Goal: Information Seeking & Learning: Check status

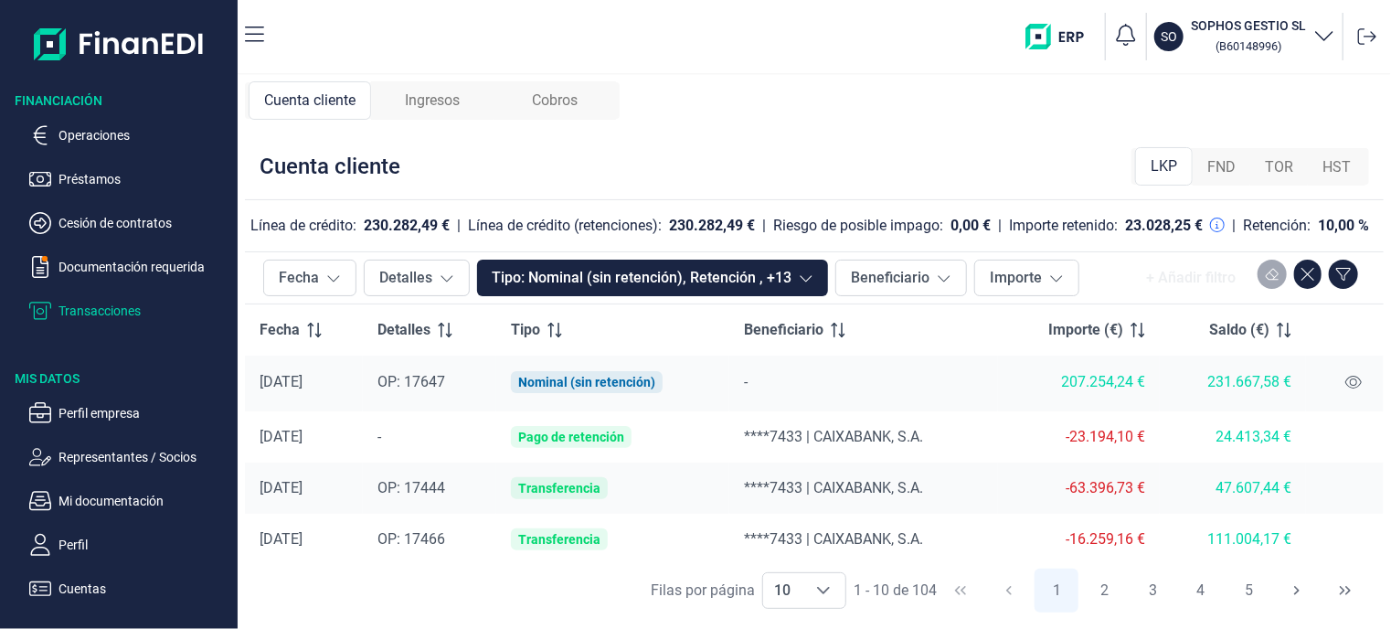
scroll to position [341, 0]
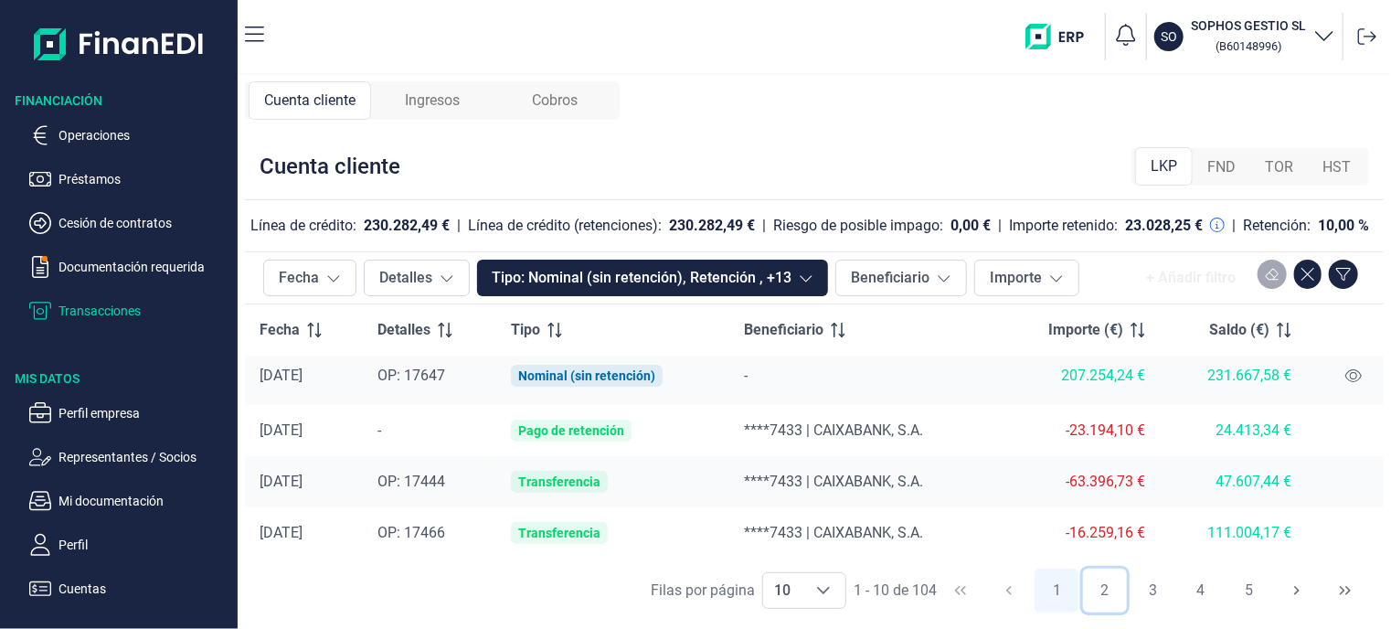
click at [1109, 589] on button "2" at bounding box center [1105, 590] width 44 height 44
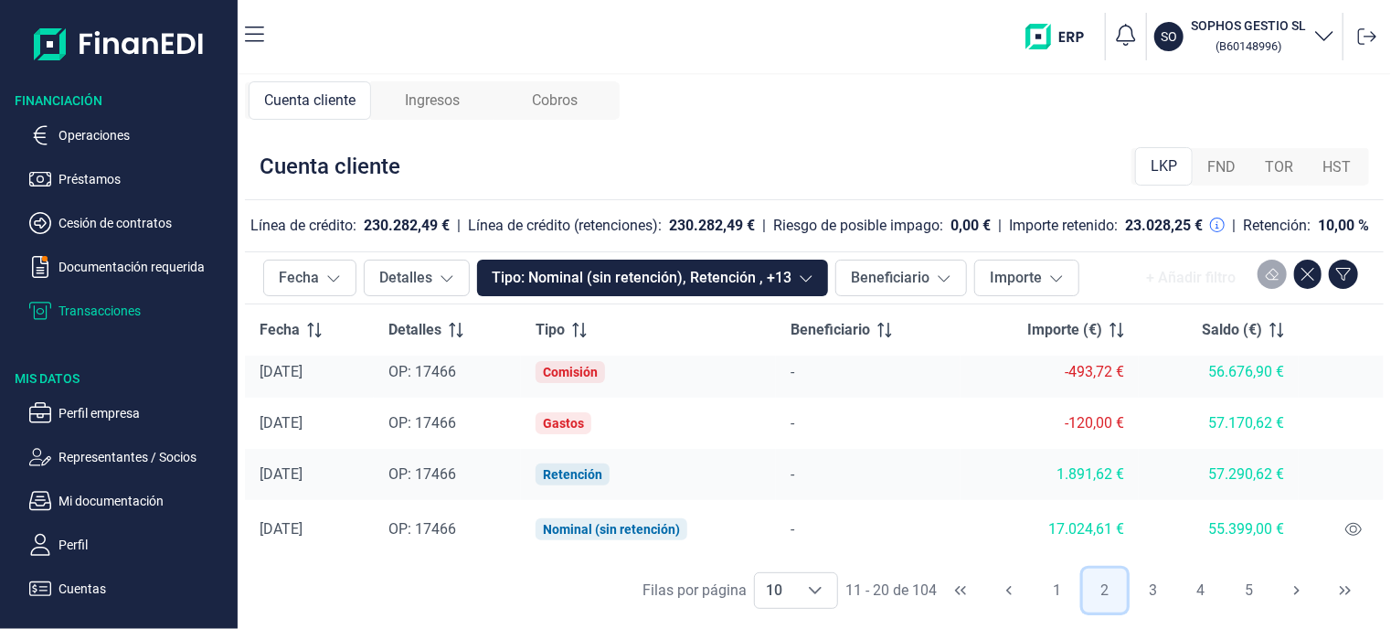
scroll to position [348, 0]
click at [1155, 590] on button "3" at bounding box center [1152, 590] width 44 height 44
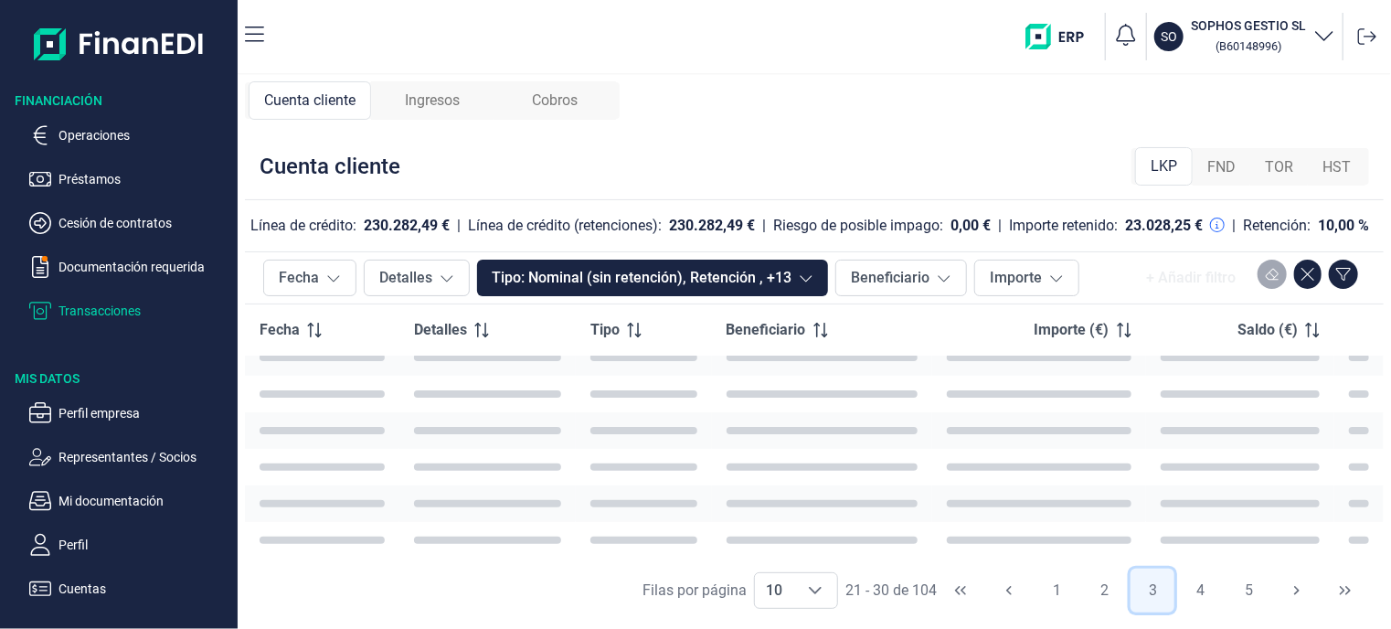
scroll to position [341, 0]
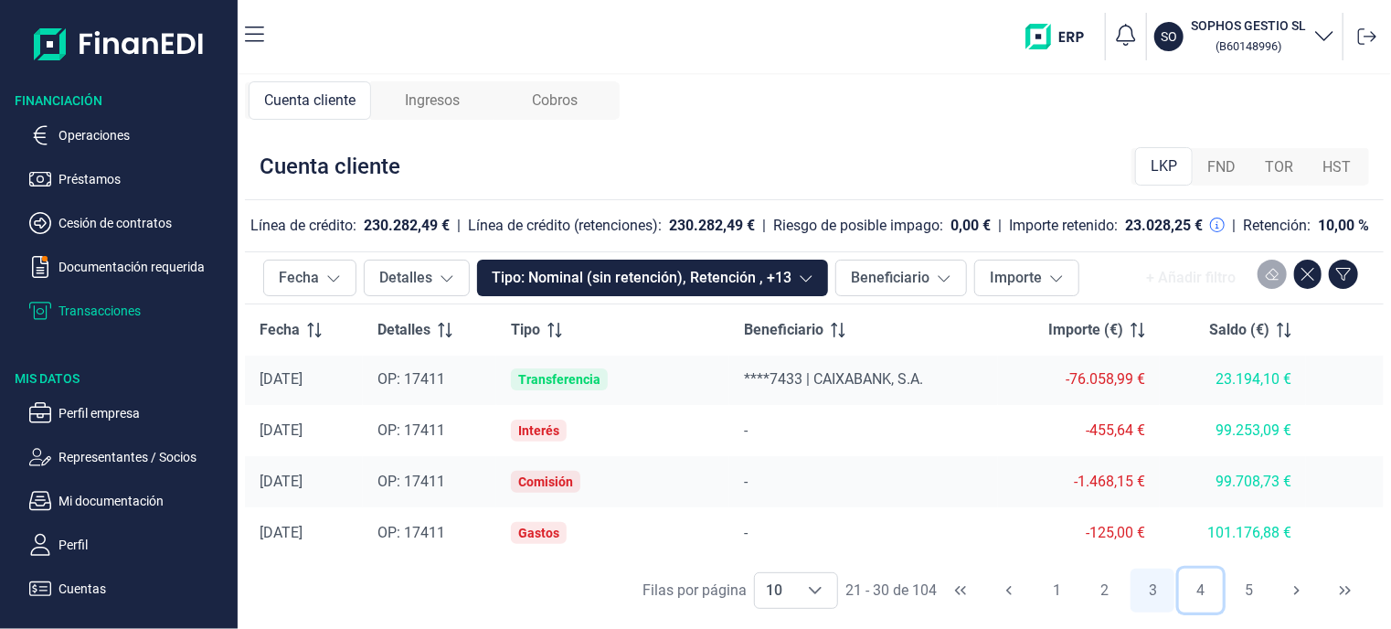
click at [1204, 589] on button "4" at bounding box center [1201, 590] width 44 height 44
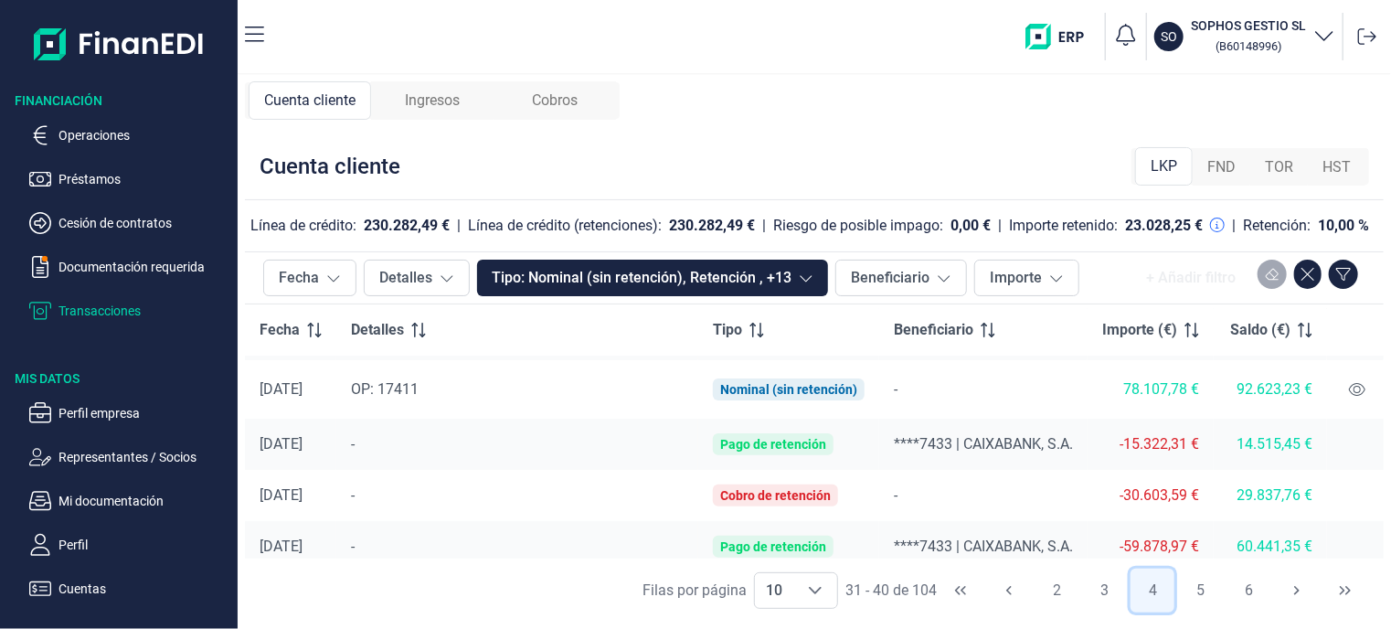
scroll to position [91, 0]
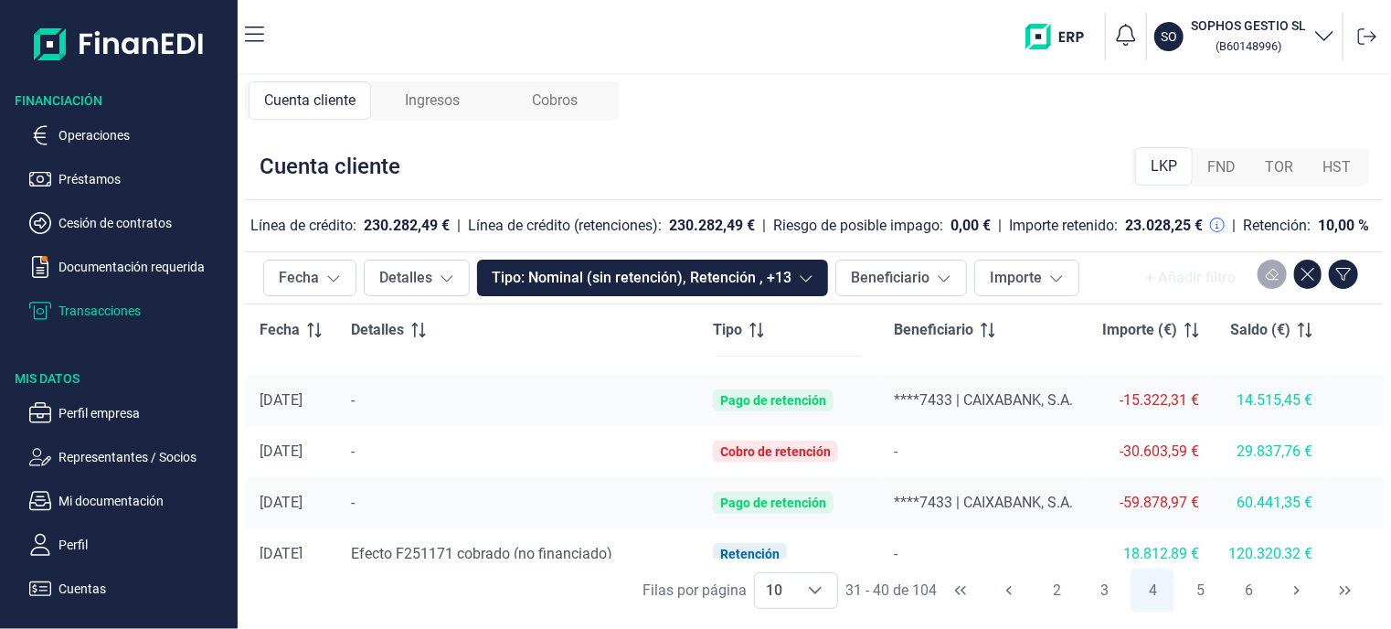
click at [1168, 512] on div "-59.878,97 €" at bounding box center [1150, 502] width 97 height 18
click at [566, 101] on span "Cobros" at bounding box center [555, 101] width 46 height 22
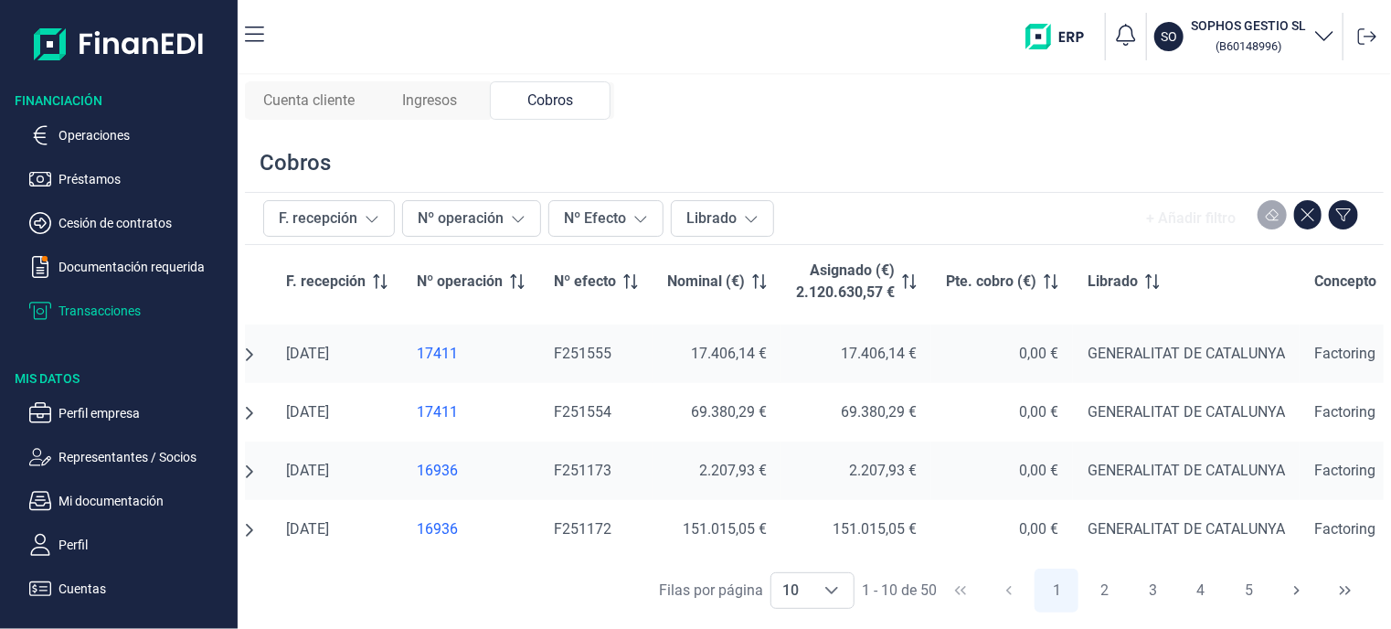
scroll to position [351, 21]
click at [1105, 589] on button "2" at bounding box center [1105, 590] width 44 height 44
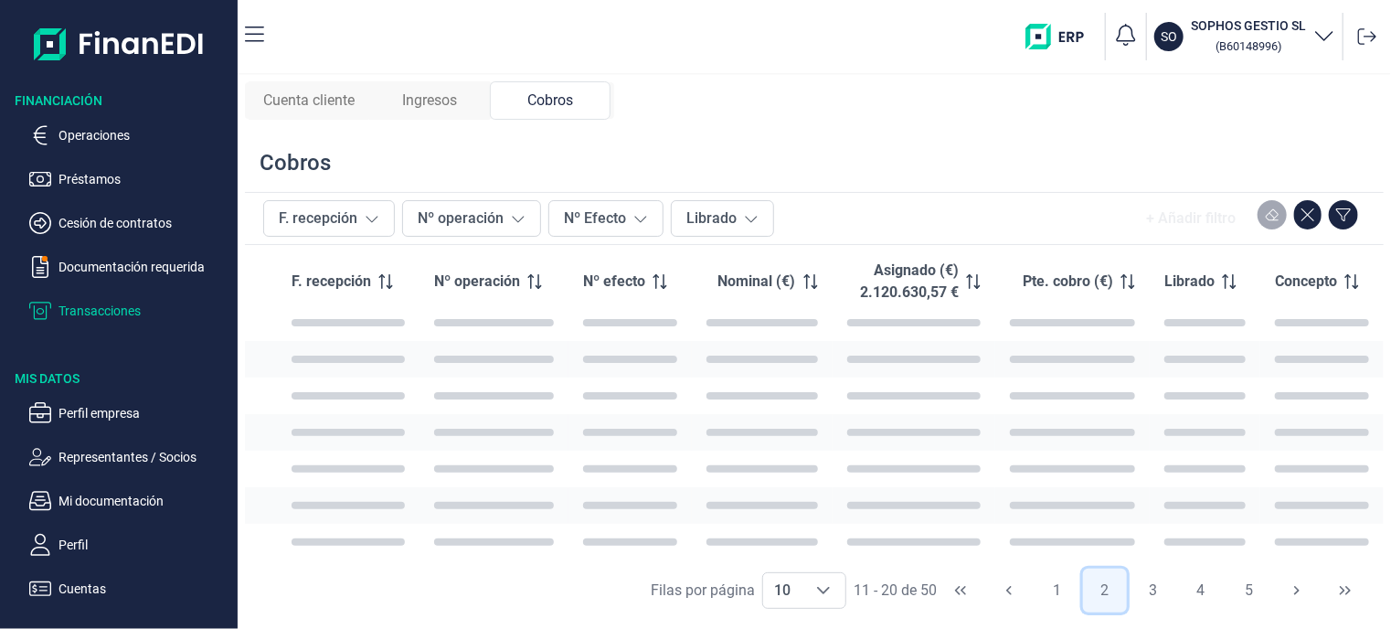
scroll to position [351, 0]
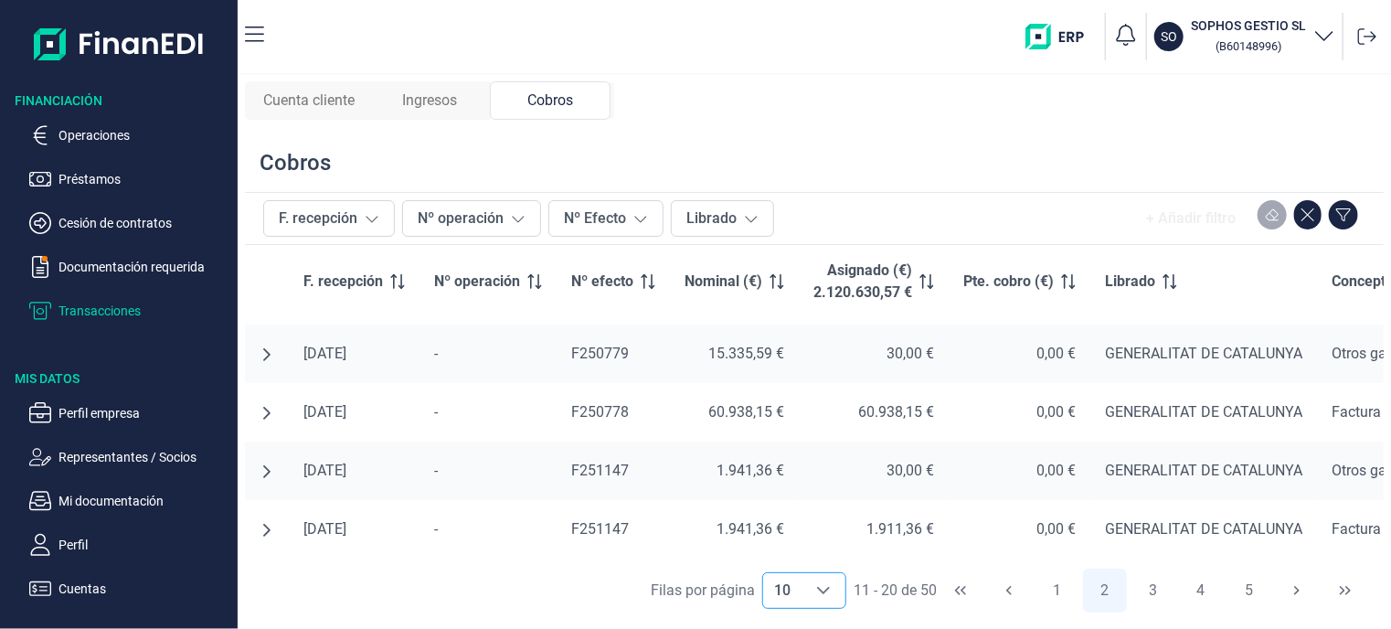
click at [818, 588] on icon "Choose" at bounding box center [823, 590] width 13 height 7
click at [790, 554] on li "20" at bounding box center [804, 550] width 84 height 44
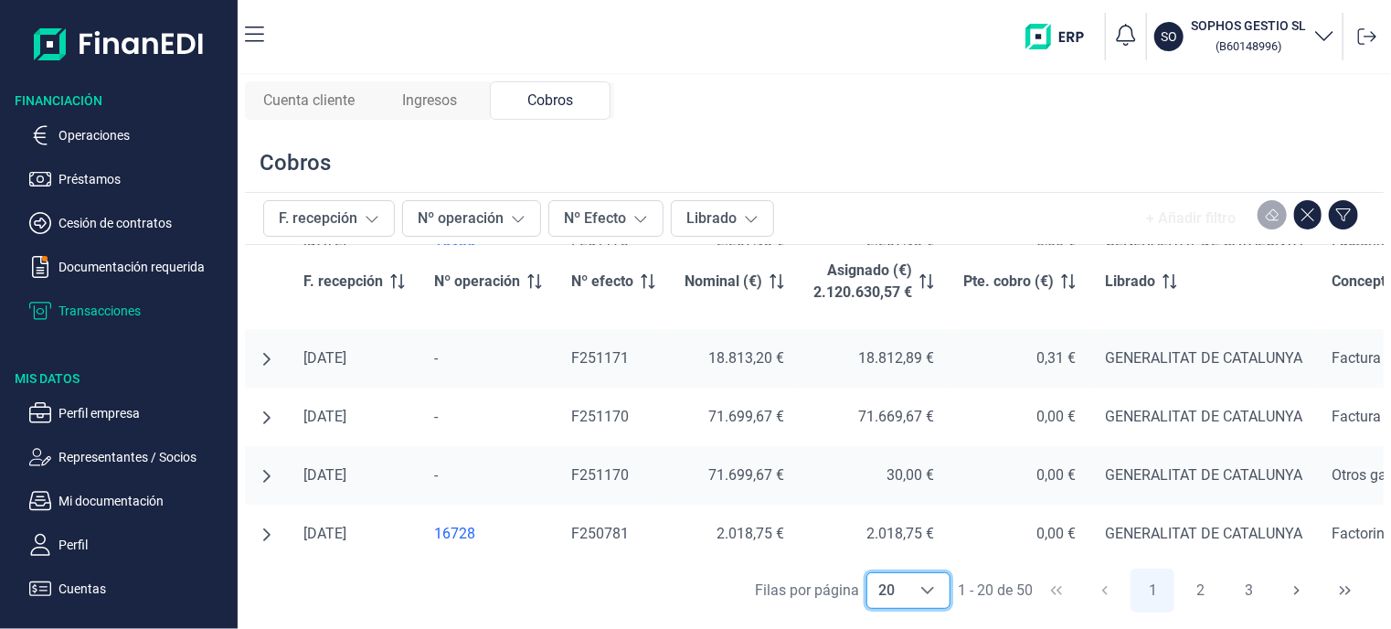
scroll to position [534, 0]
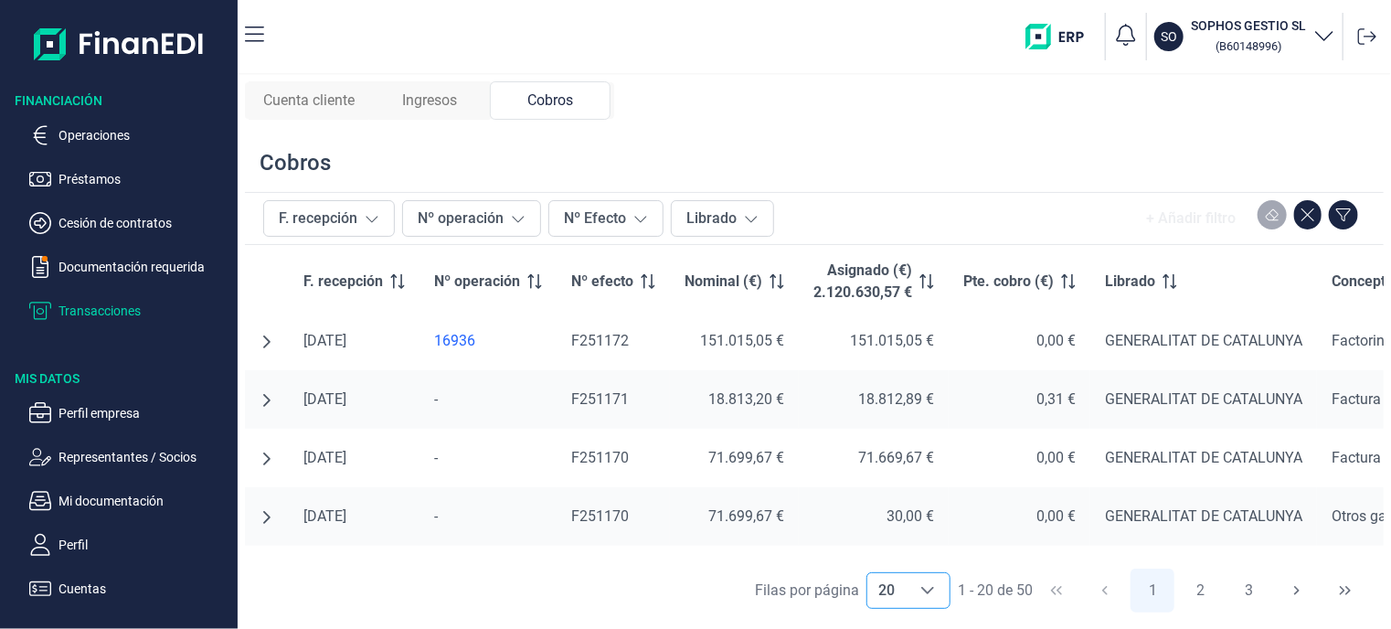
click at [924, 586] on icon "Choose" at bounding box center [927, 590] width 15 height 15
click at [907, 540] on li "100" at bounding box center [908, 550] width 84 height 44
type input "100"
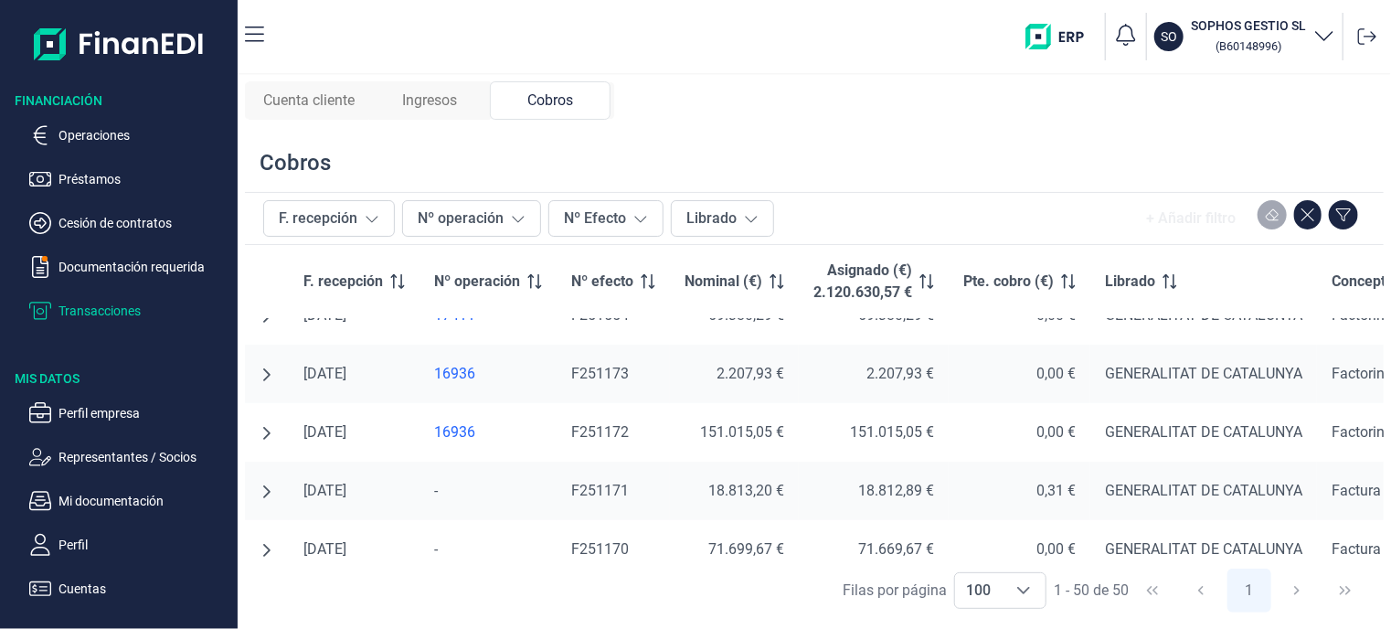
scroll to position [442, 1]
drag, startPoint x: 815, startPoint y: 6, endPoint x: 757, endPoint y: 25, distance: 61.3
click at [757, 25] on div "SO SOPHOS GESTIO SL ( B60148996 )" at bounding box center [831, 36] width 1105 height 58
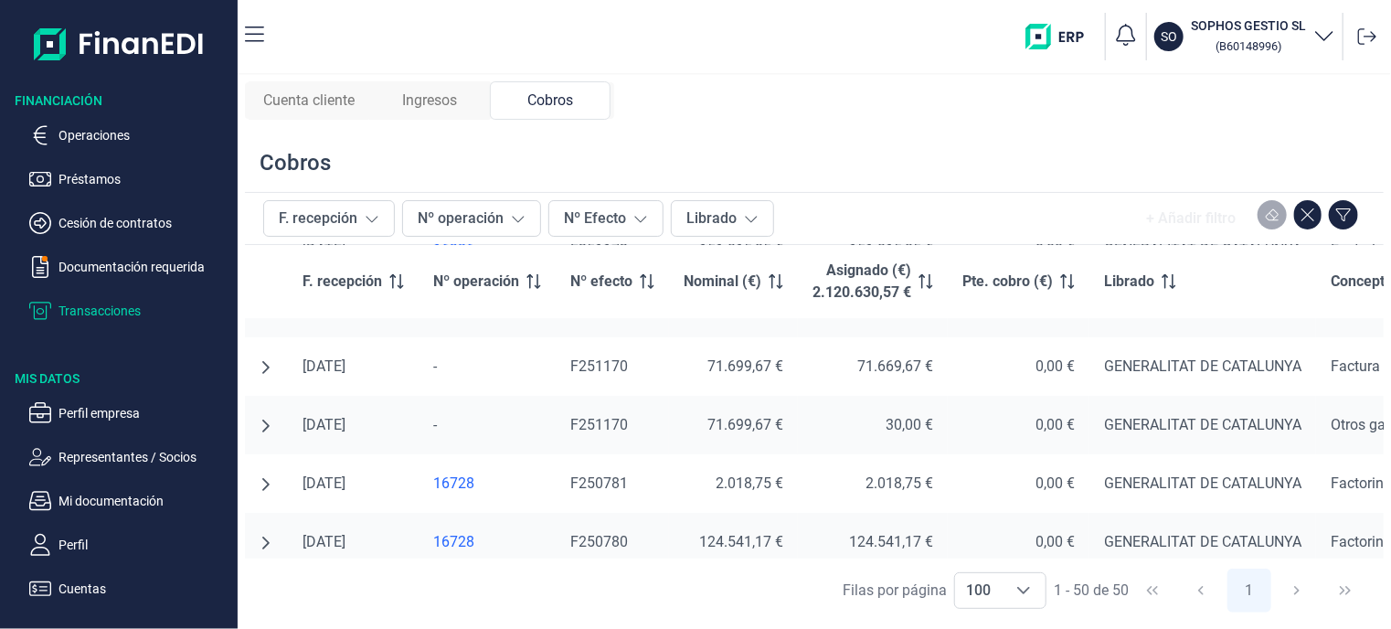
scroll to position [534, 1]
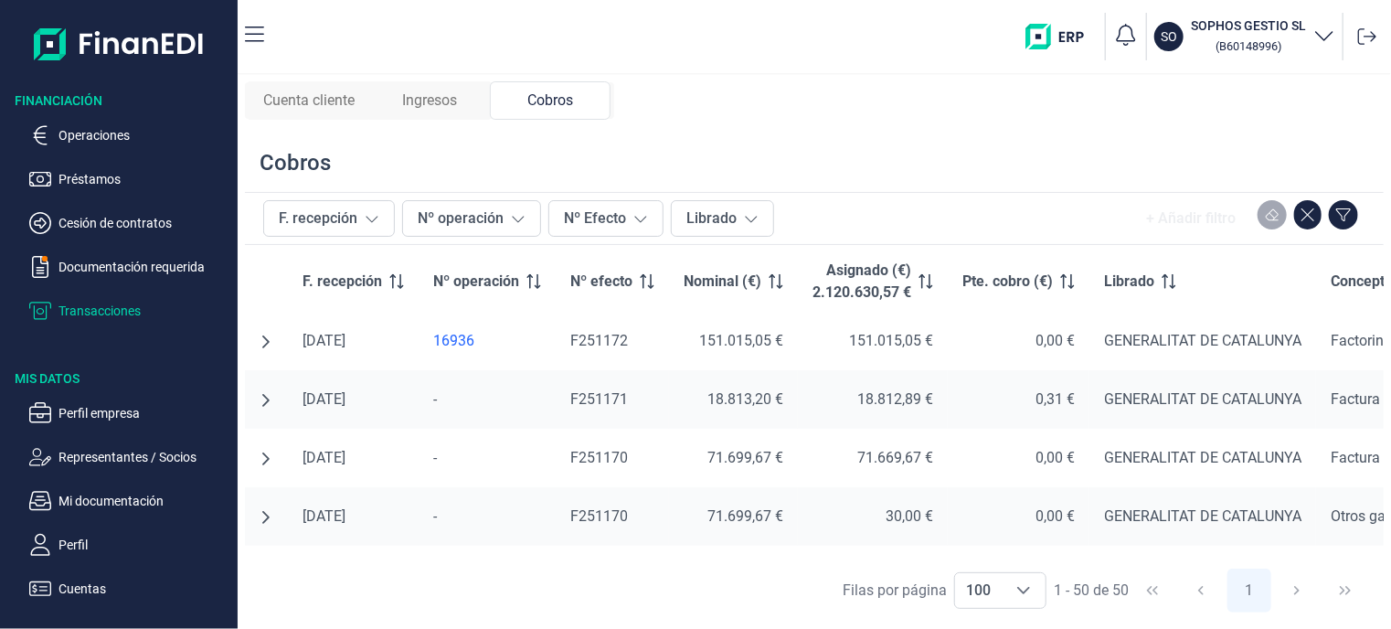
click at [1250, 548] on td "GENERALITAT DE CATALUNYA" at bounding box center [1202, 575] width 227 height 58
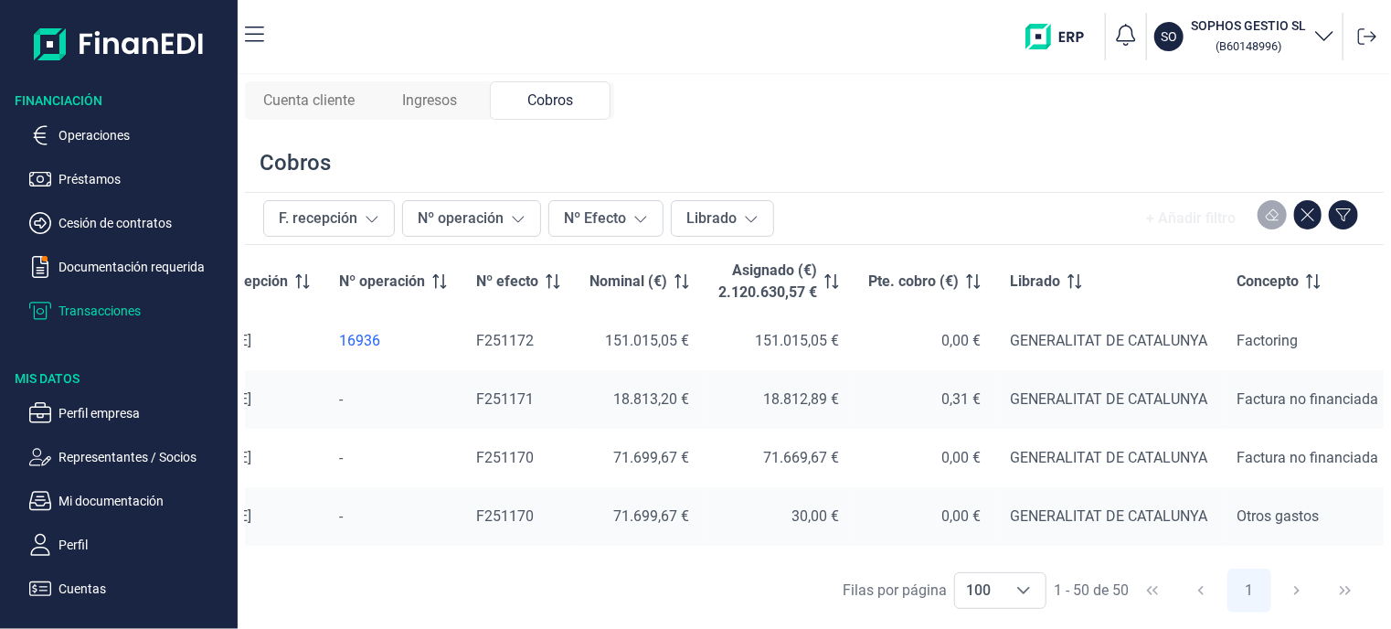
scroll to position [534, 110]
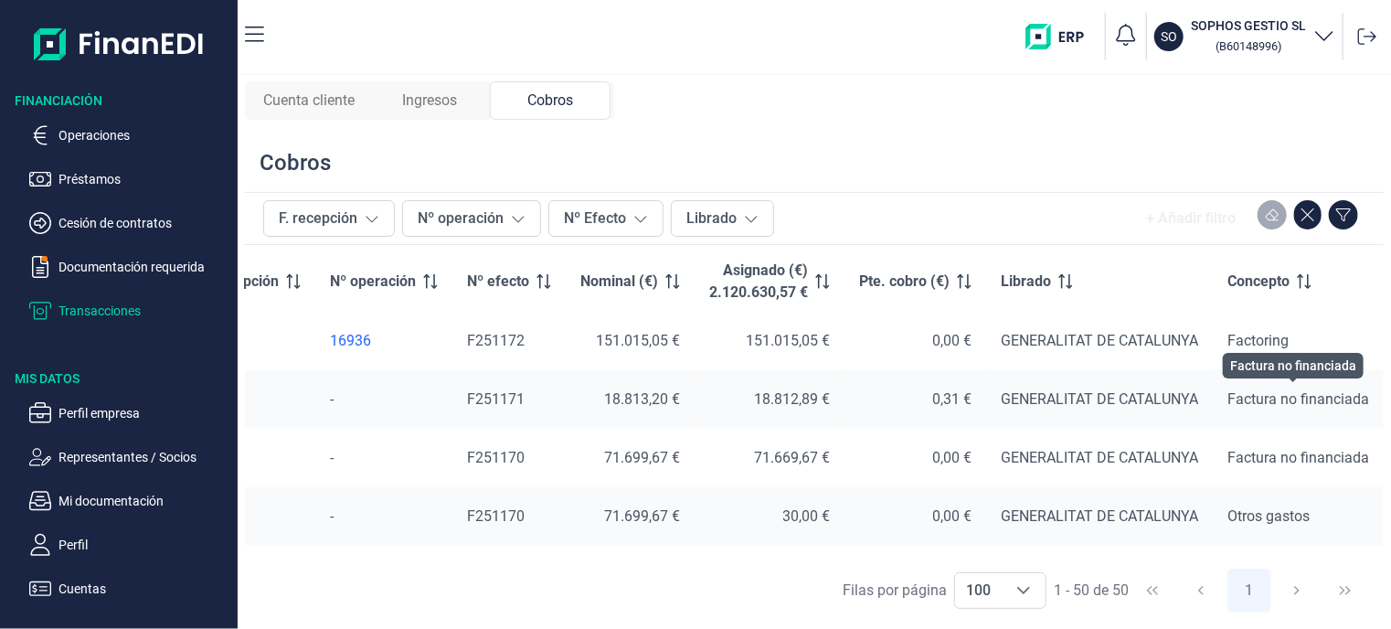
click at [1272, 399] on span "Factura no financiada" at bounding box center [1298, 398] width 142 height 17
click at [333, 334] on div "16936" at bounding box center [384, 341] width 108 height 18
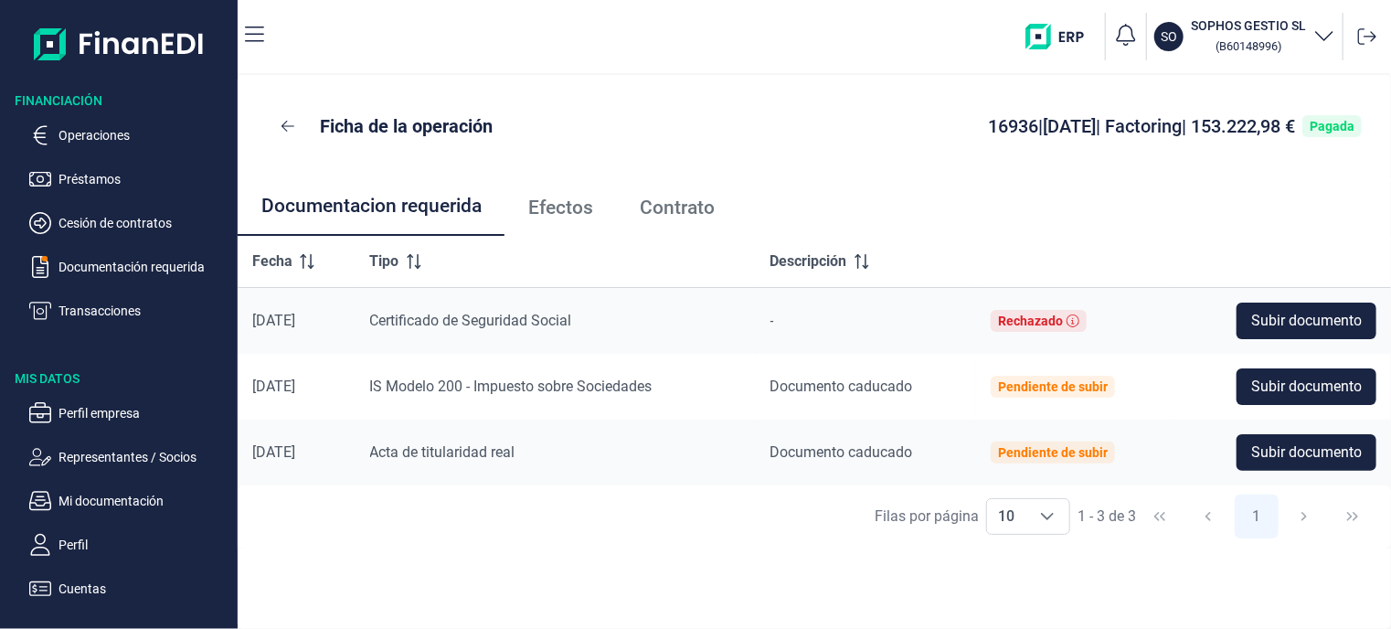
click at [700, 202] on span "Contrato" at bounding box center [677, 207] width 75 height 19
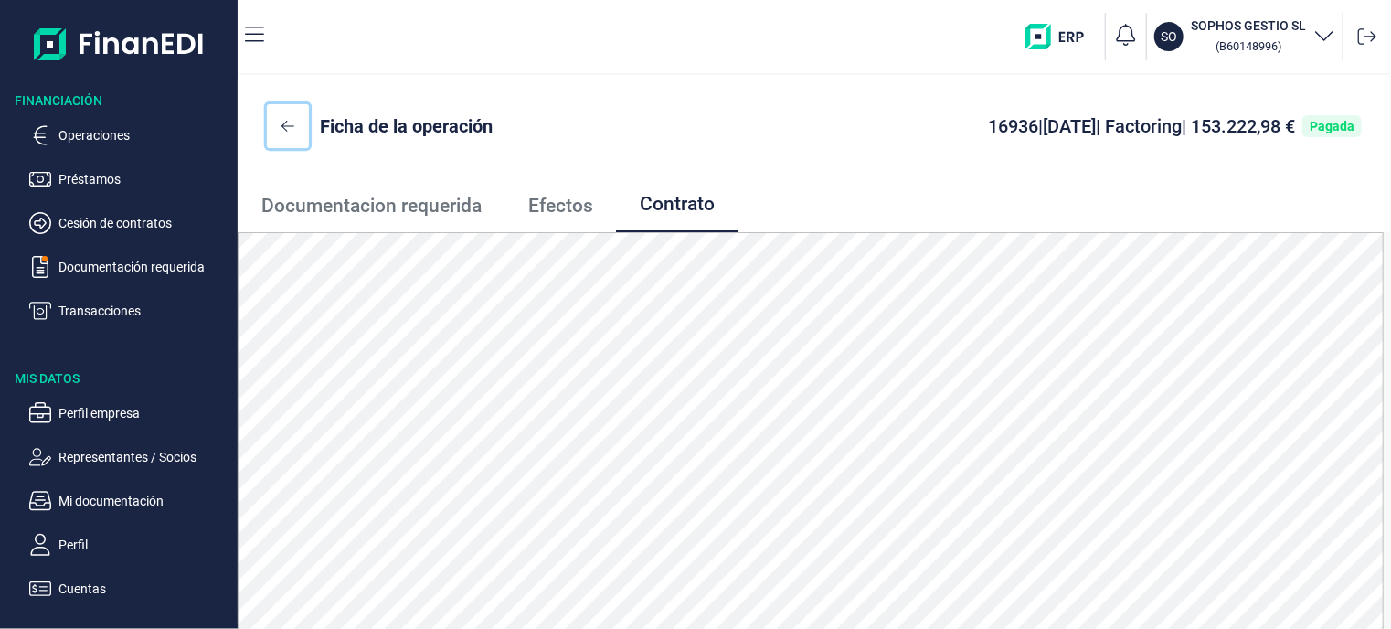
click at [287, 124] on icon at bounding box center [287, 126] width 13 height 15
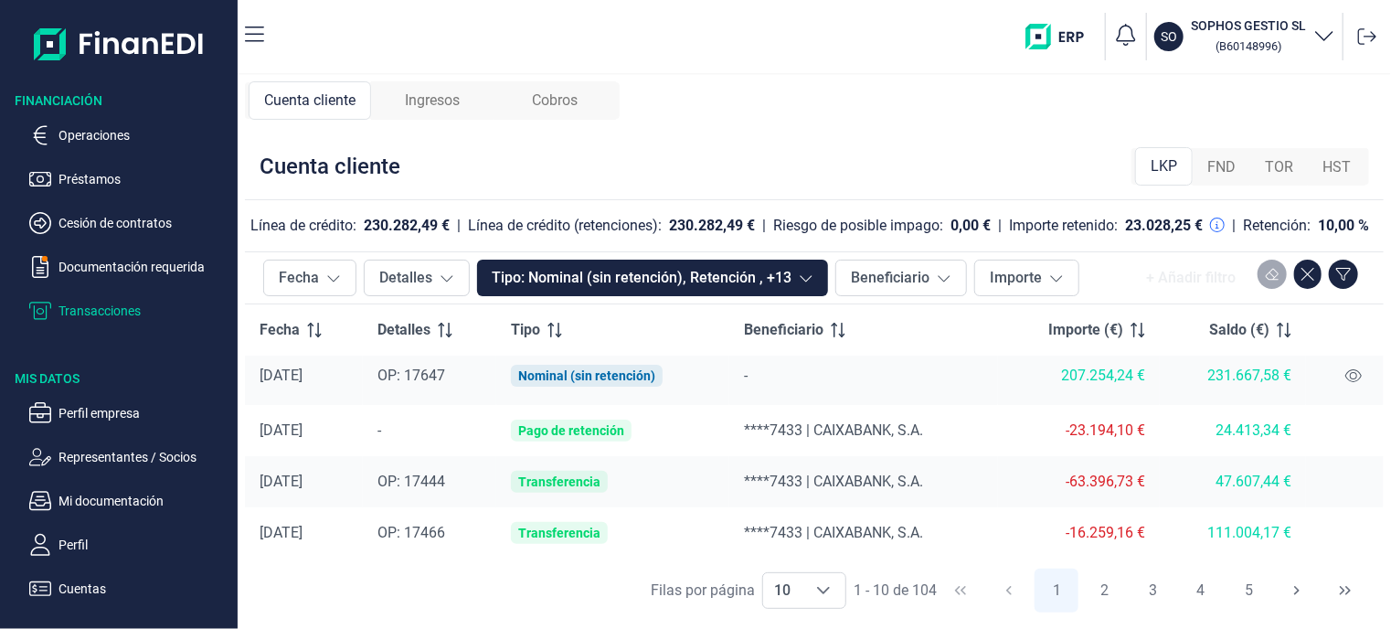
scroll to position [341, 0]
click at [1098, 427] on div "-23.194,10 €" at bounding box center [1079, 430] width 133 height 18
click at [551, 96] on span "Cobros" at bounding box center [555, 101] width 46 height 22
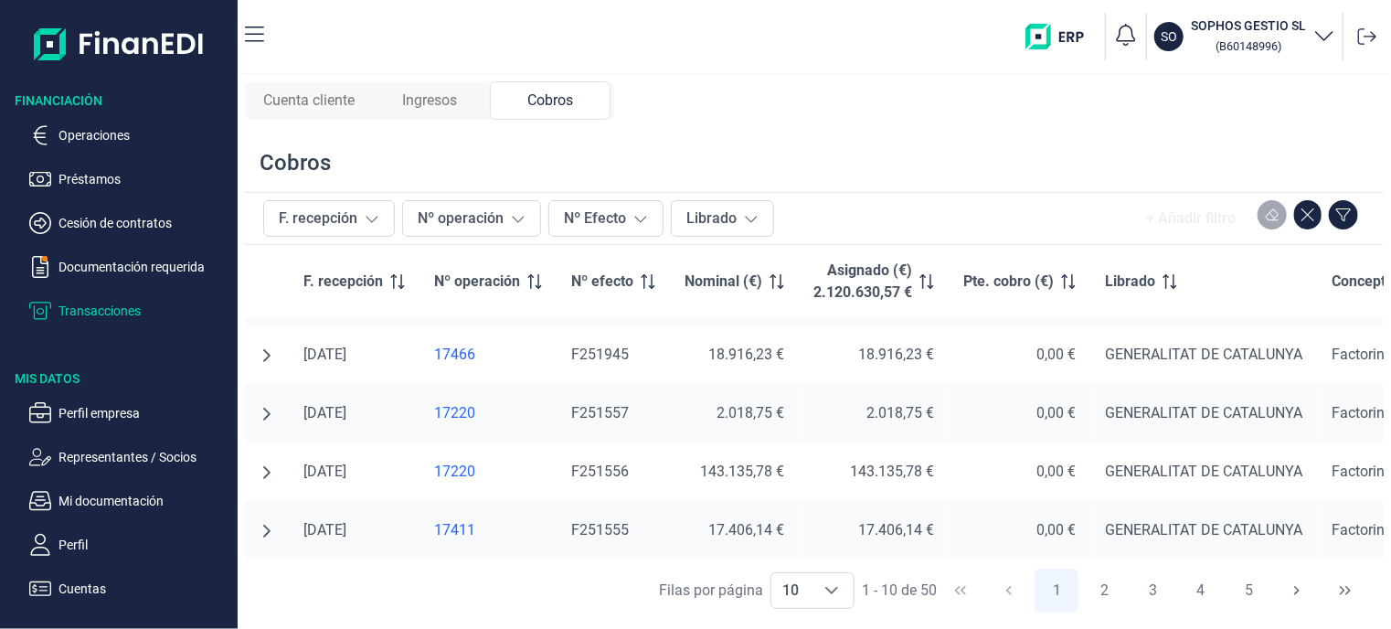
scroll to position [260, 0]
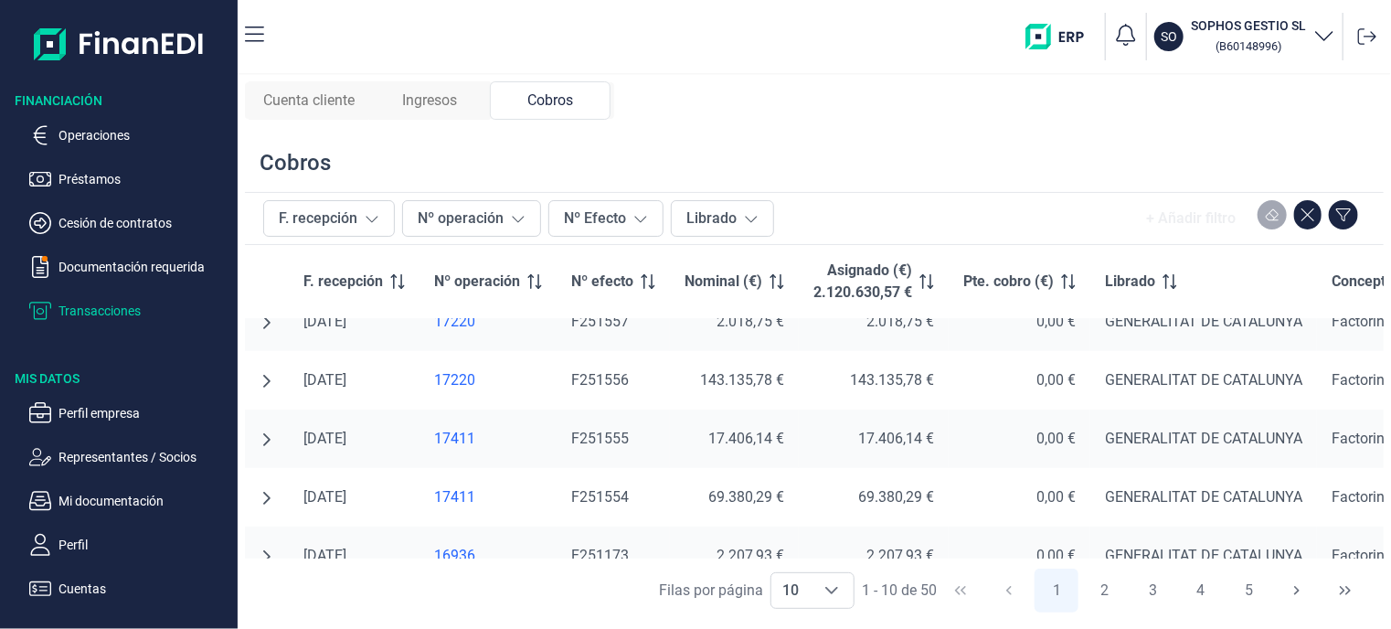
click at [464, 438] on div "17411" at bounding box center [488, 439] width 108 height 18
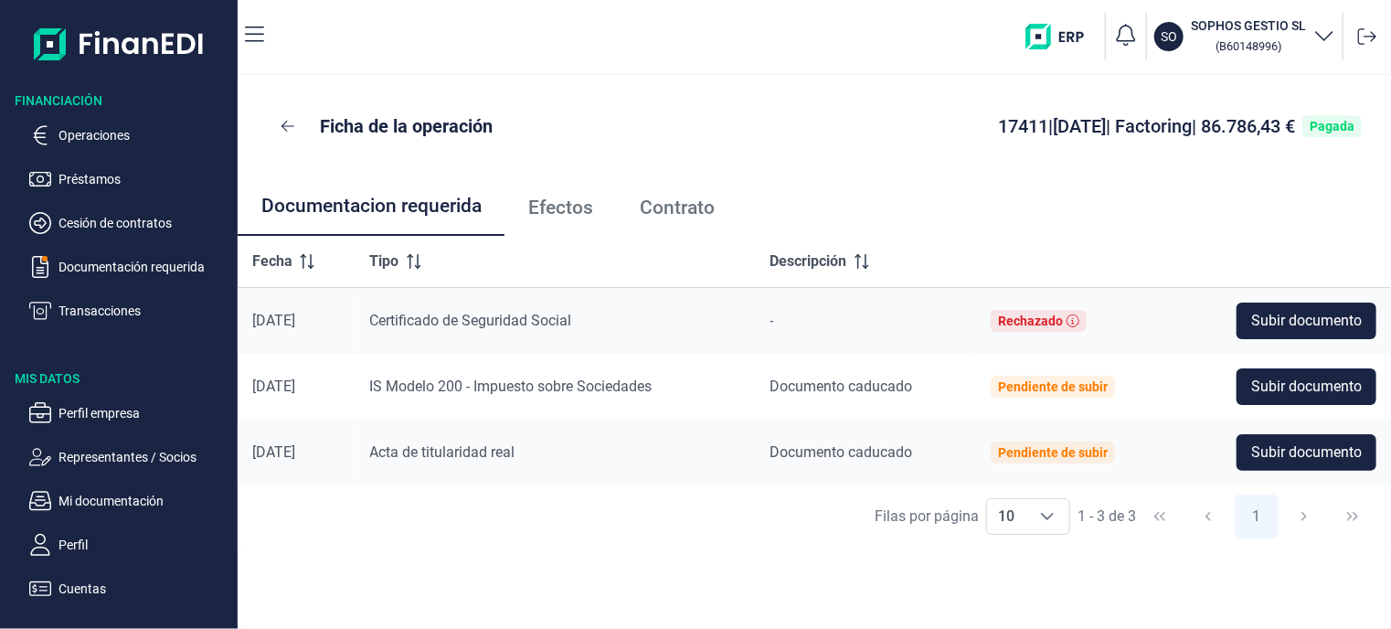
click at [685, 200] on span "Contrato" at bounding box center [677, 207] width 75 height 19
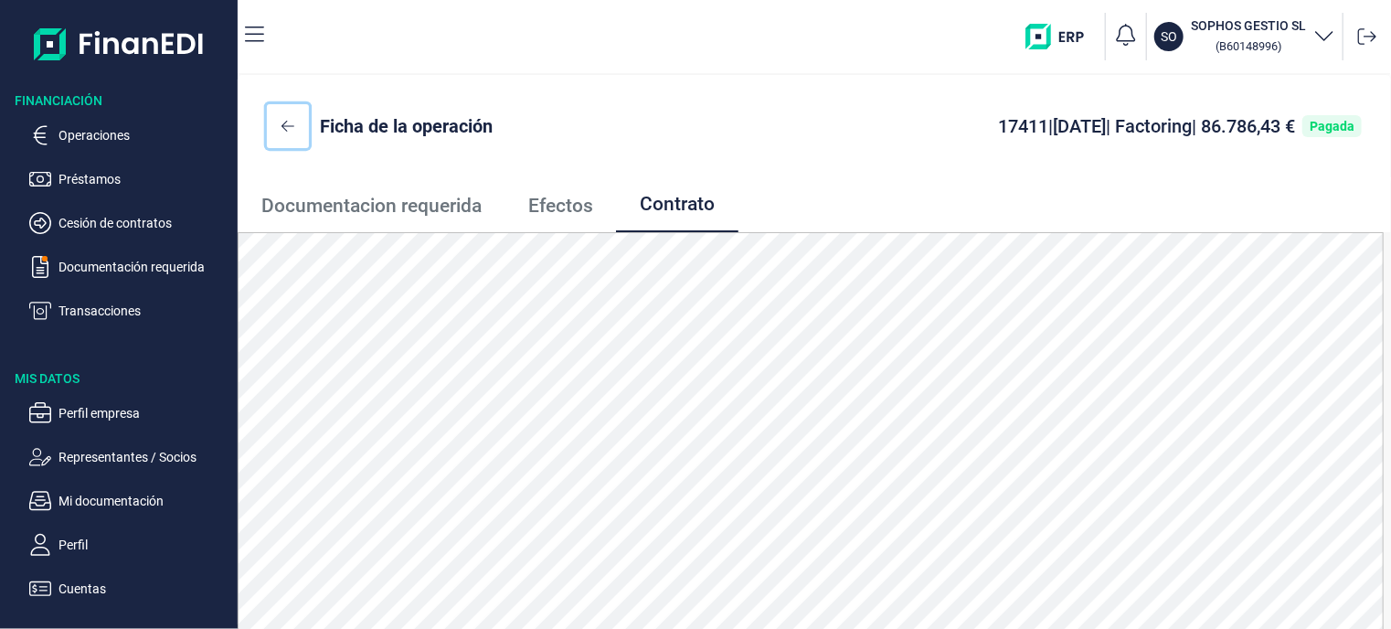
click at [286, 122] on icon at bounding box center [287, 126] width 13 height 15
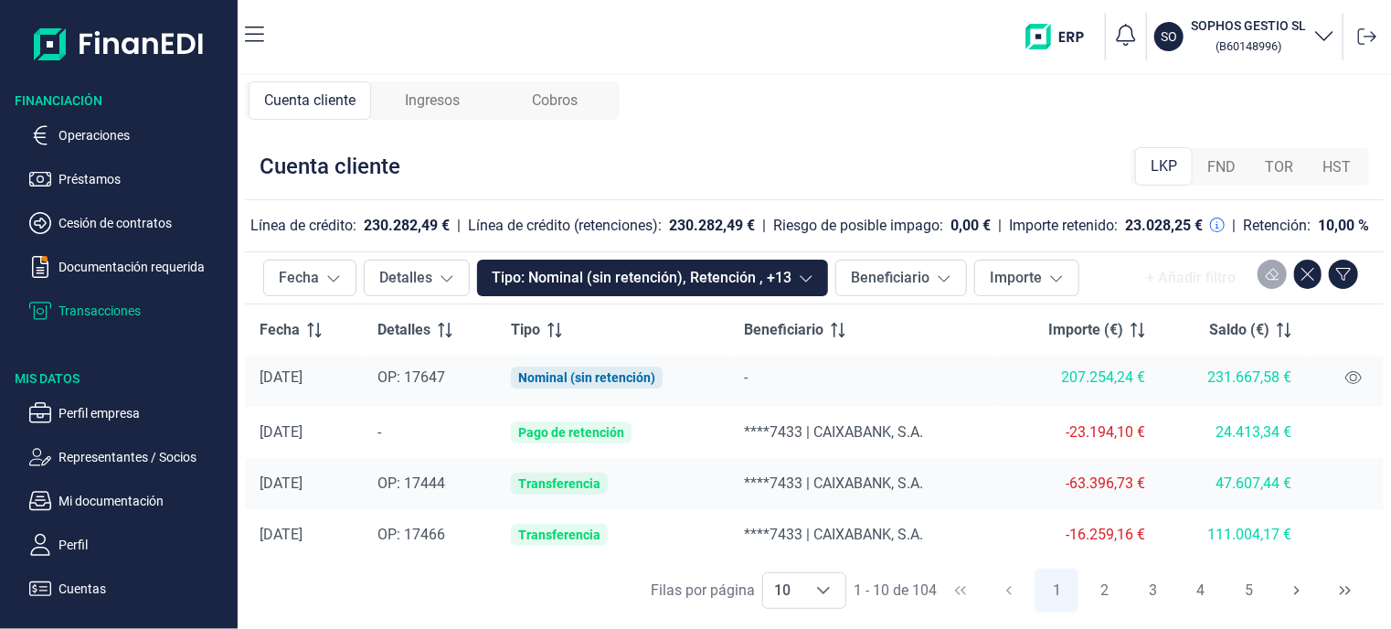
scroll to position [341, 0]
click at [563, 105] on span "Cobros" at bounding box center [555, 101] width 46 height 22
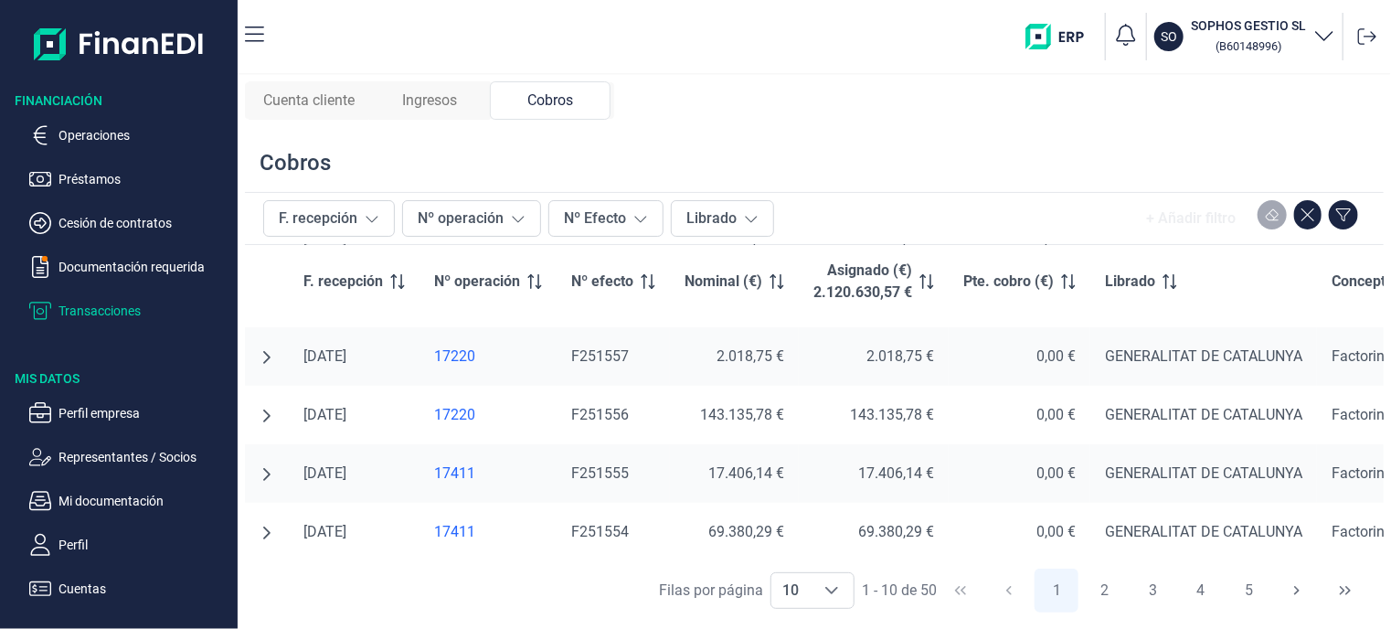
scroll to position [183, 0]
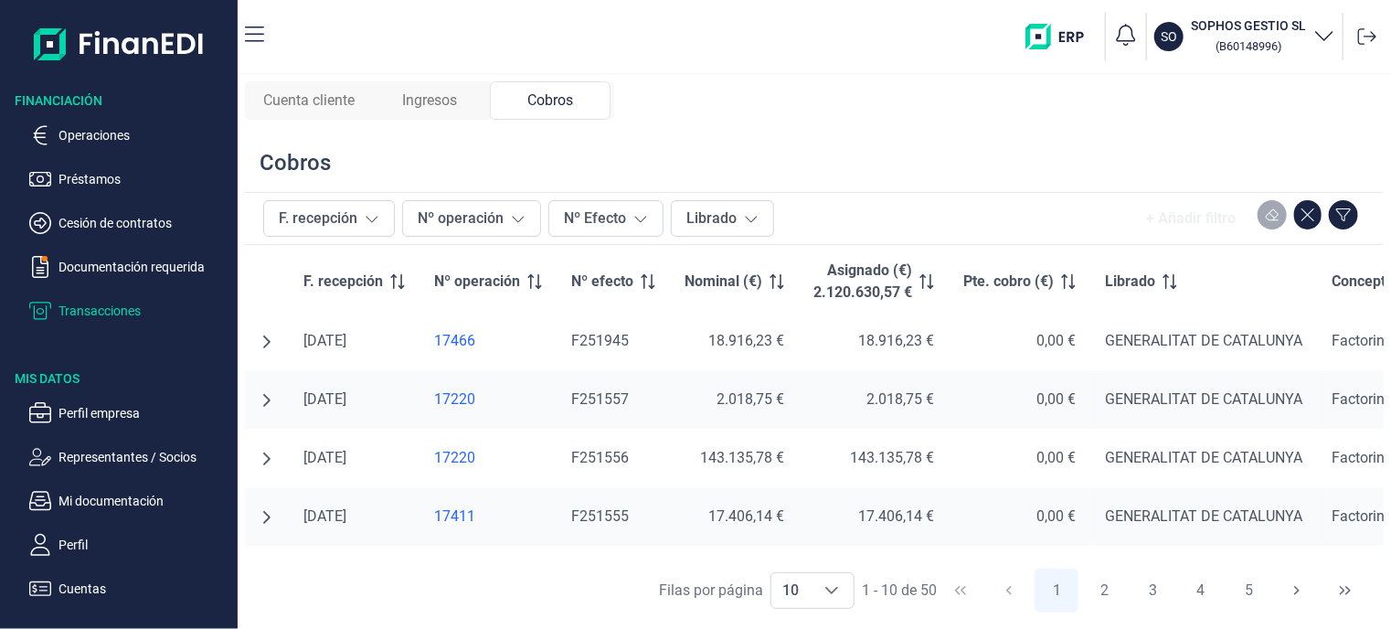
click at [457, 401] on div "17220" at bounding box center [488, 399] width 108 height 18
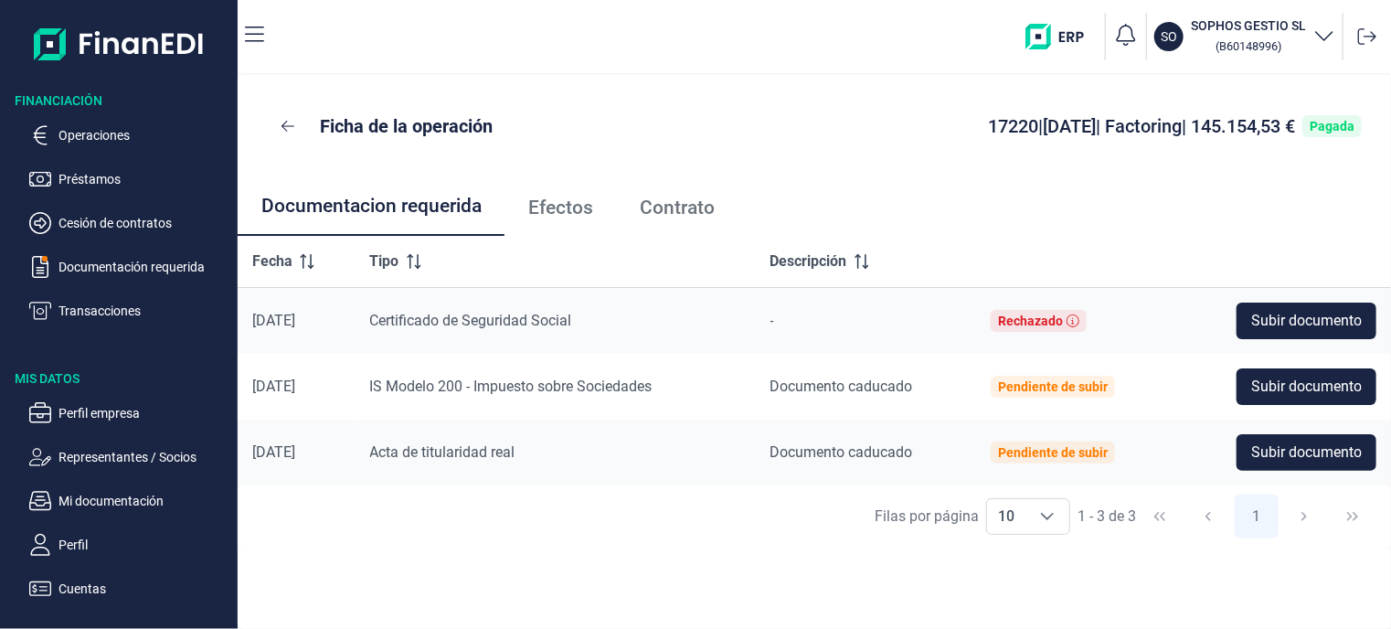
click at [664, 204] on span "Contrato" at bounding box center [677, 207] width 75 height 19
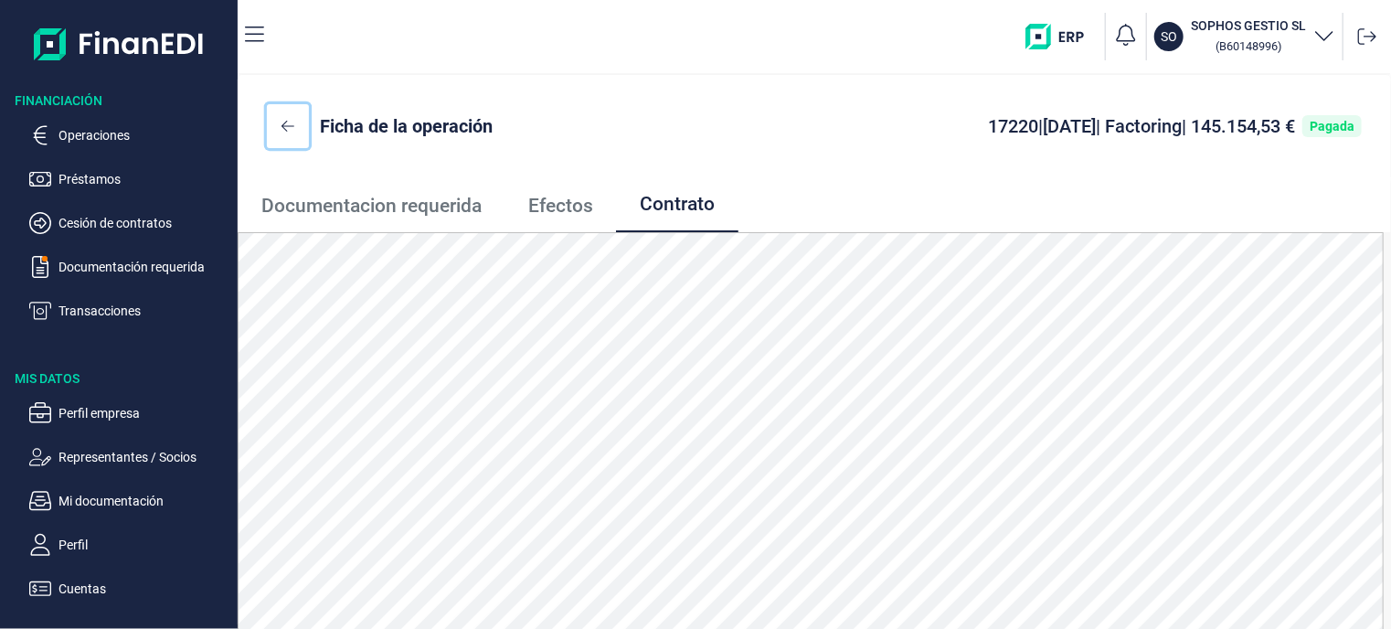
click at [281, 124] on icon at bounding box center [287, 126] width 13 height 15
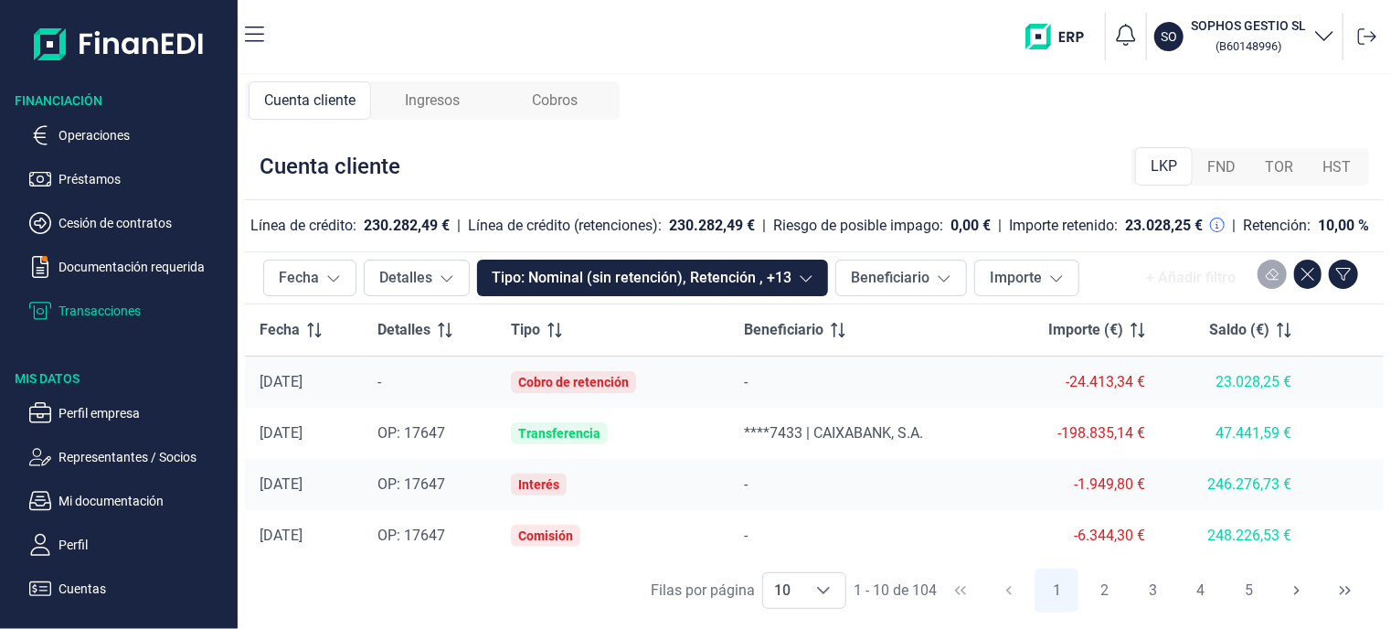
click at [570, 103] on span "Cobros" at bounding box center [555, 101] width 46 height 22
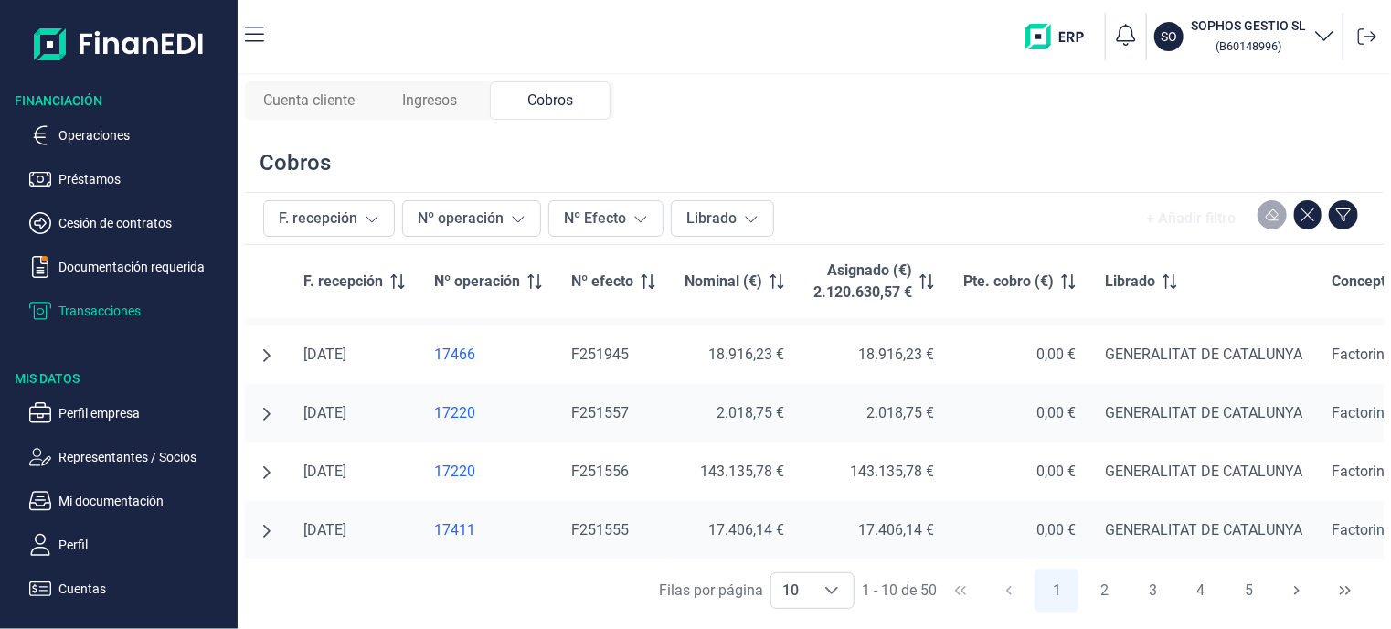
scroll to position [260, 0]
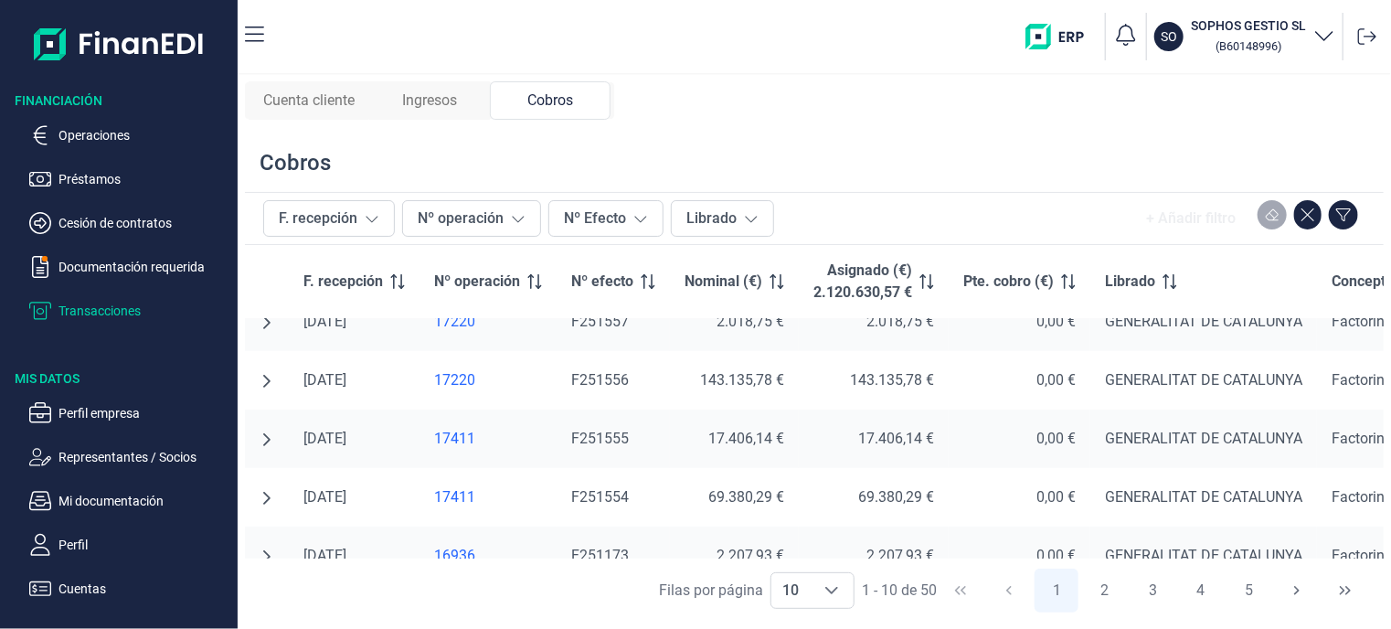
click at [460, 438] on div "17411" at bounding box center [488, 439] width 108 height 18
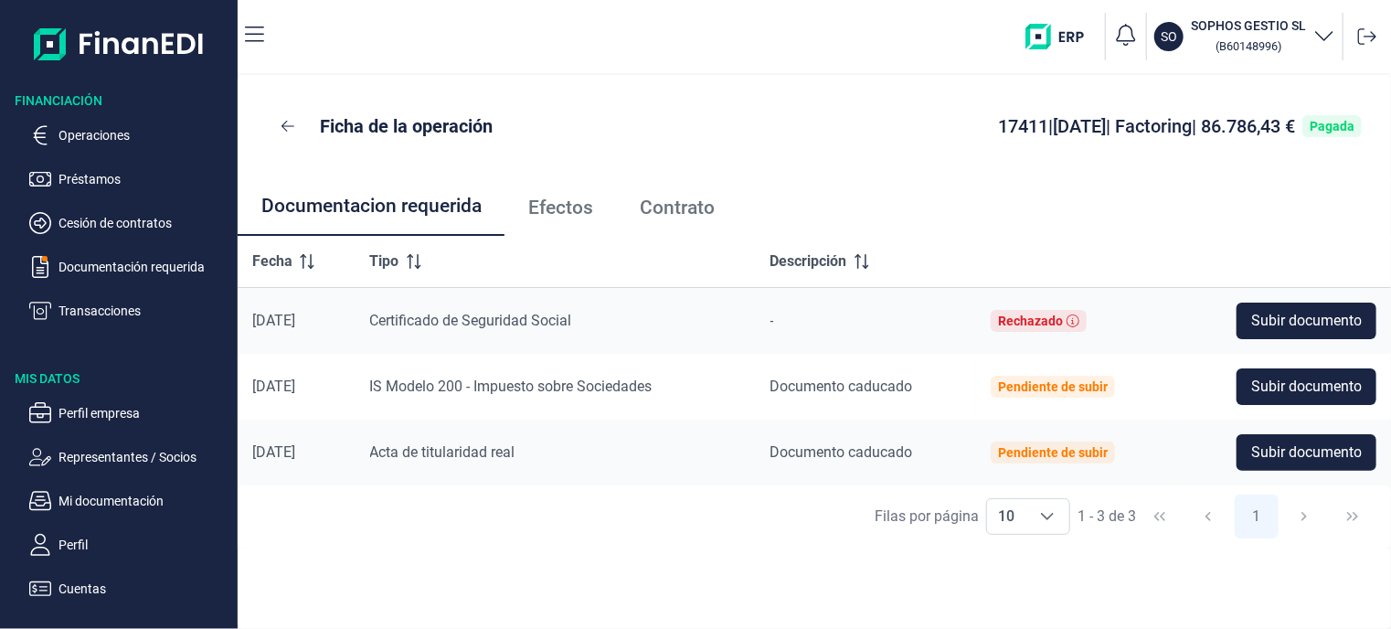
click at [651, 204] on span "Contrato" at bounding box center [677, 207] width 75 height 19
